Goal: Task Accomplishment & Management: Use online tool/utility

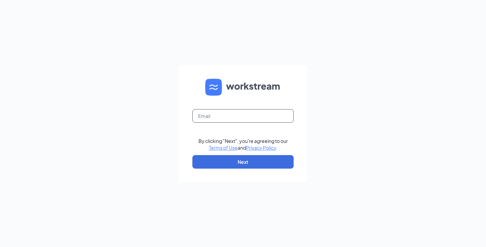
click at [236, 119] on input "text" at bounding box center [242, 116] width 101 height 14
type input "[PERSON_NAME][EMAIL_ADDRESS][DOMAIN_NAME]"
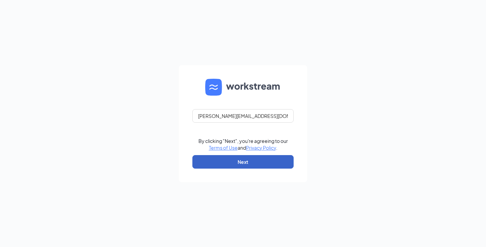
click at [240, 162] on button "Next" at bounding box center [242, 162] width 101 height 14
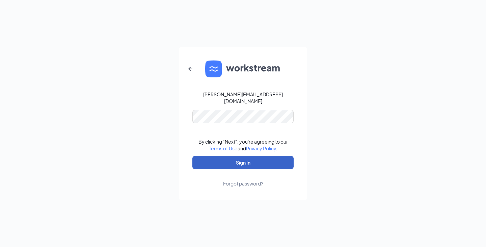
click at [244, 156] on button "Sign In" at bounding box center [242, 163] width 101 height 14
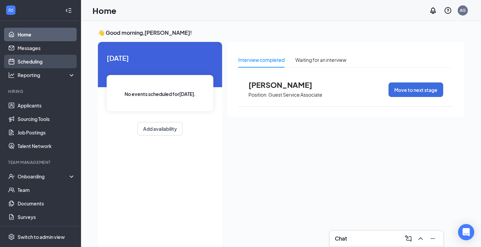
click at [38, 61] on link "Scheduling" at bounding box center [47, 62] width 58 height 14
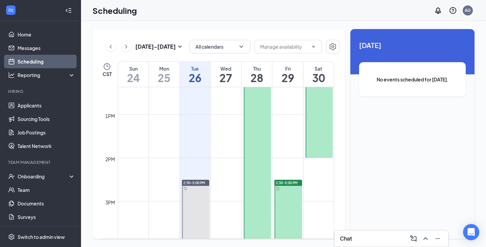
scroll to position [366, 0]
